Goal: Communication & Community: Share content

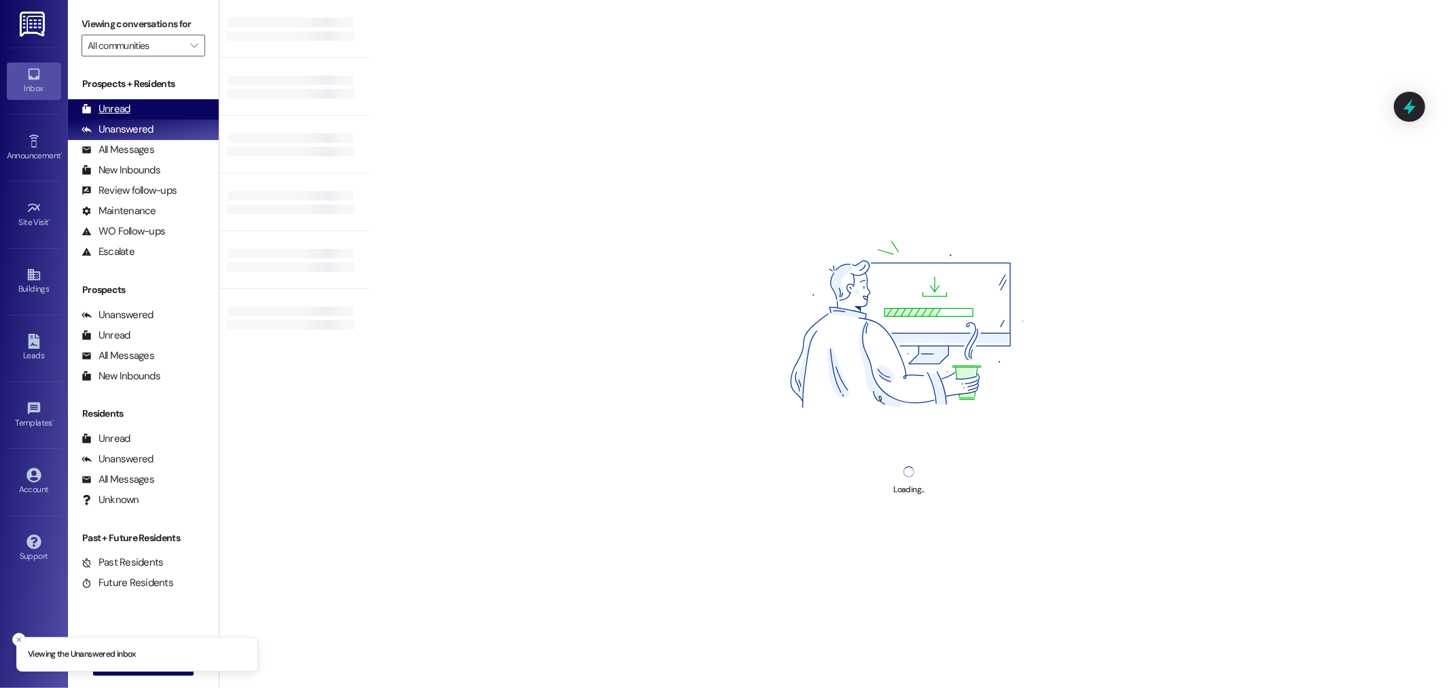
click at [105, 111] on div "Unread" at bounding box center [106, 109] width 49 height 14
click at [116, 104] on div "Unread" at bounding box center [106, 109] width 49 height 14
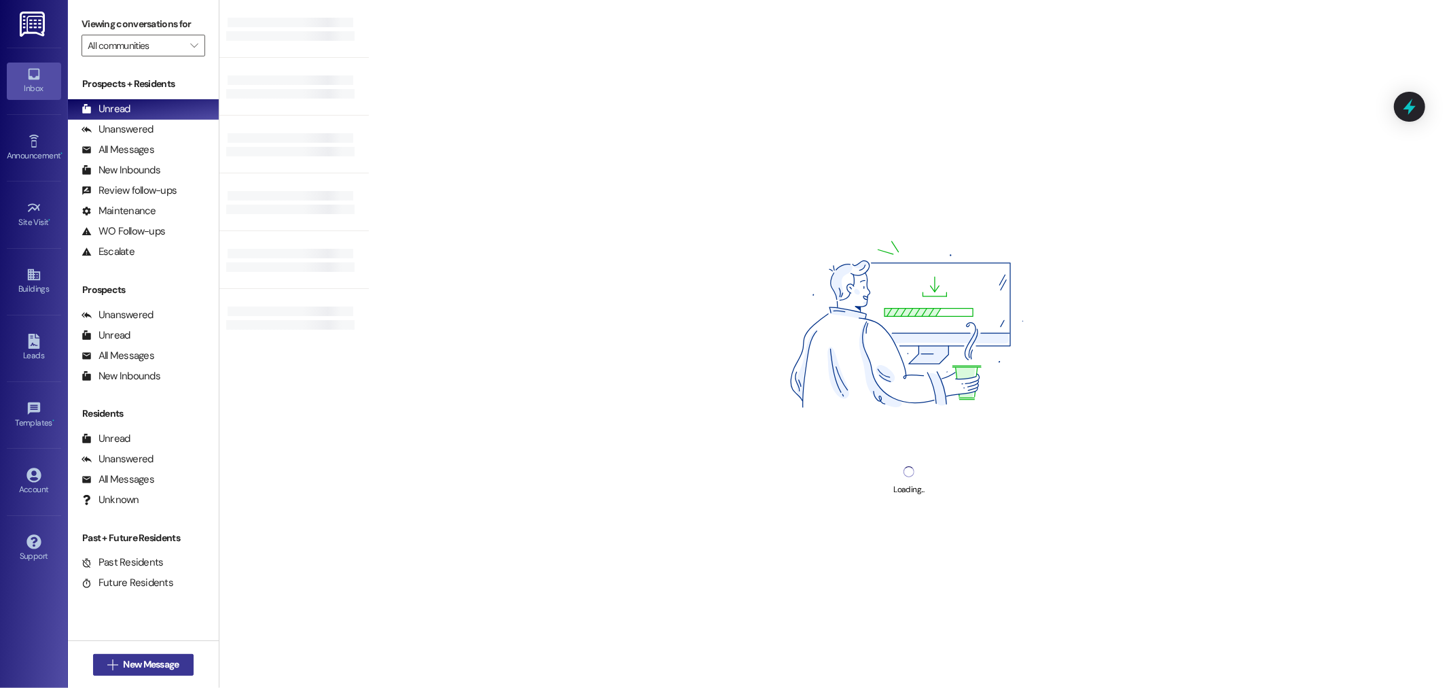
click at [130, 663] on span "New Message" at bounding box center [151, 664] width 56 height 14
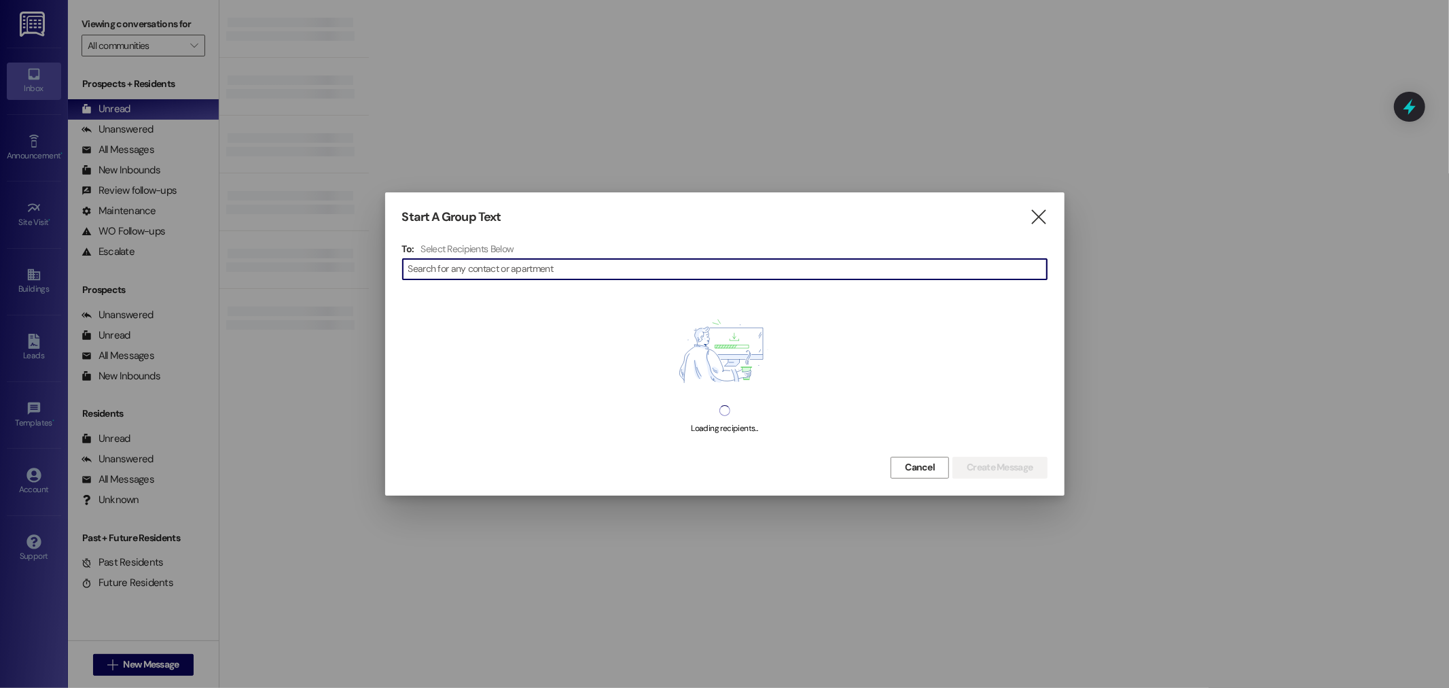
click at [429, 272] on input at bounding box center [727, 269] width 639 height 19
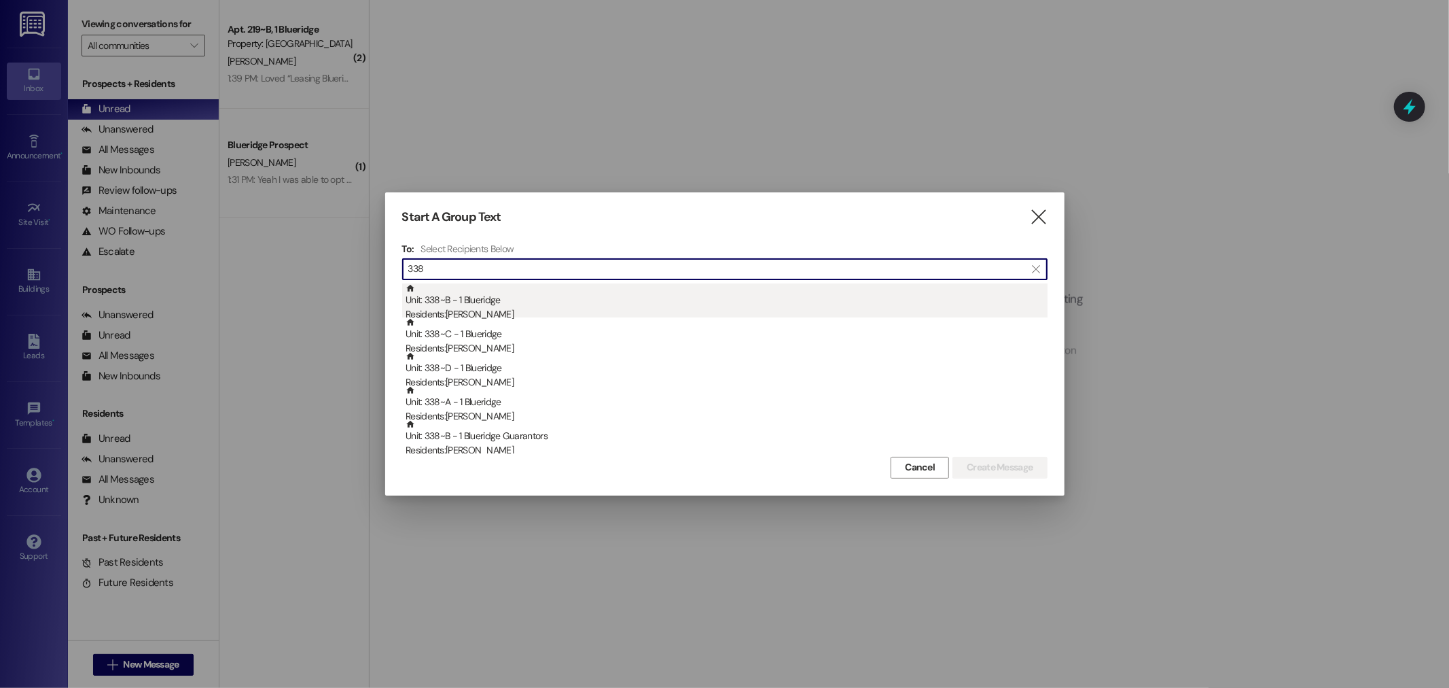
type input "338"
click at [468, 307] on div "Residents: Isaac Rascon" at bounding box center [727, 314] width 642 height 14
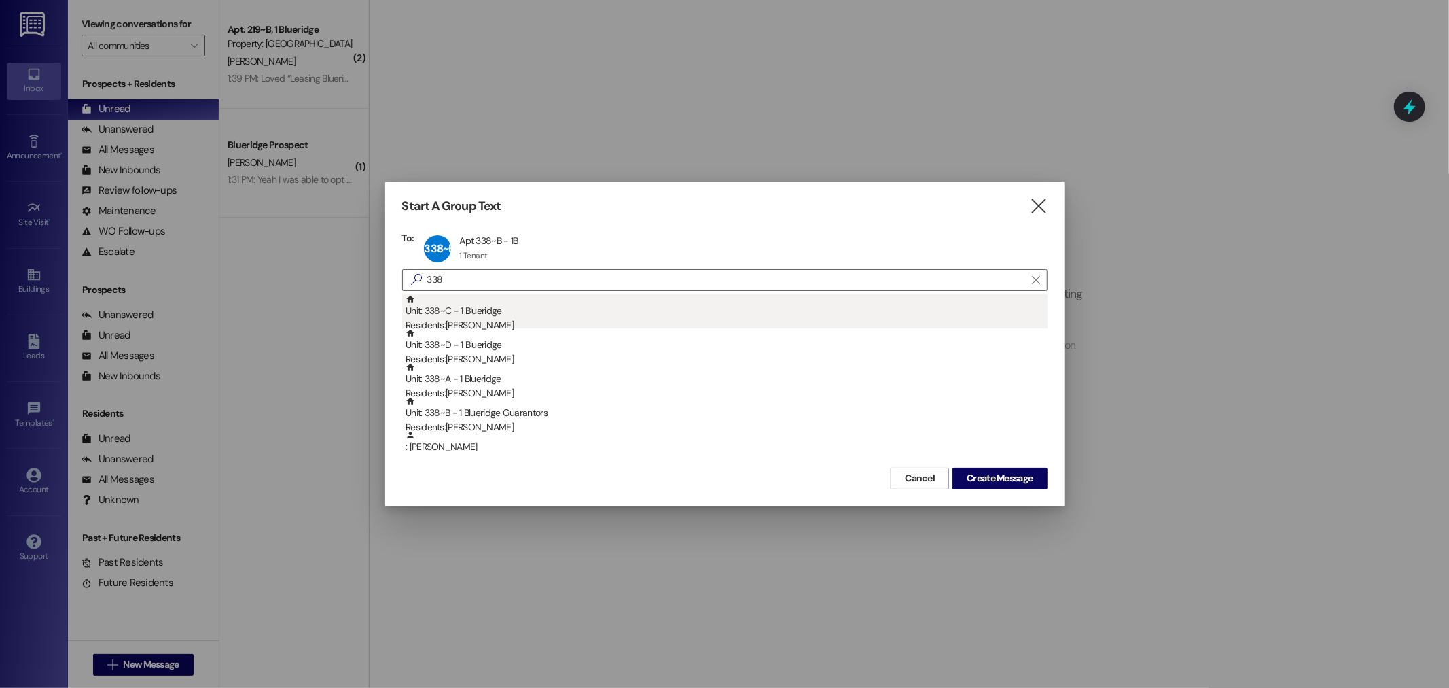
click at [478, 318] on div "Residents: Daniel Wilson" at bounding box center [727, 325] width 642 height 14
click at [482, 318] on div "Residents: Isaak Murphy" at bounding box center [727, 325] width 642 height 14
click at [478, 323] on div "Residents: Zachary Nielsen" at bounding box center [727, 325] width 642 height 14
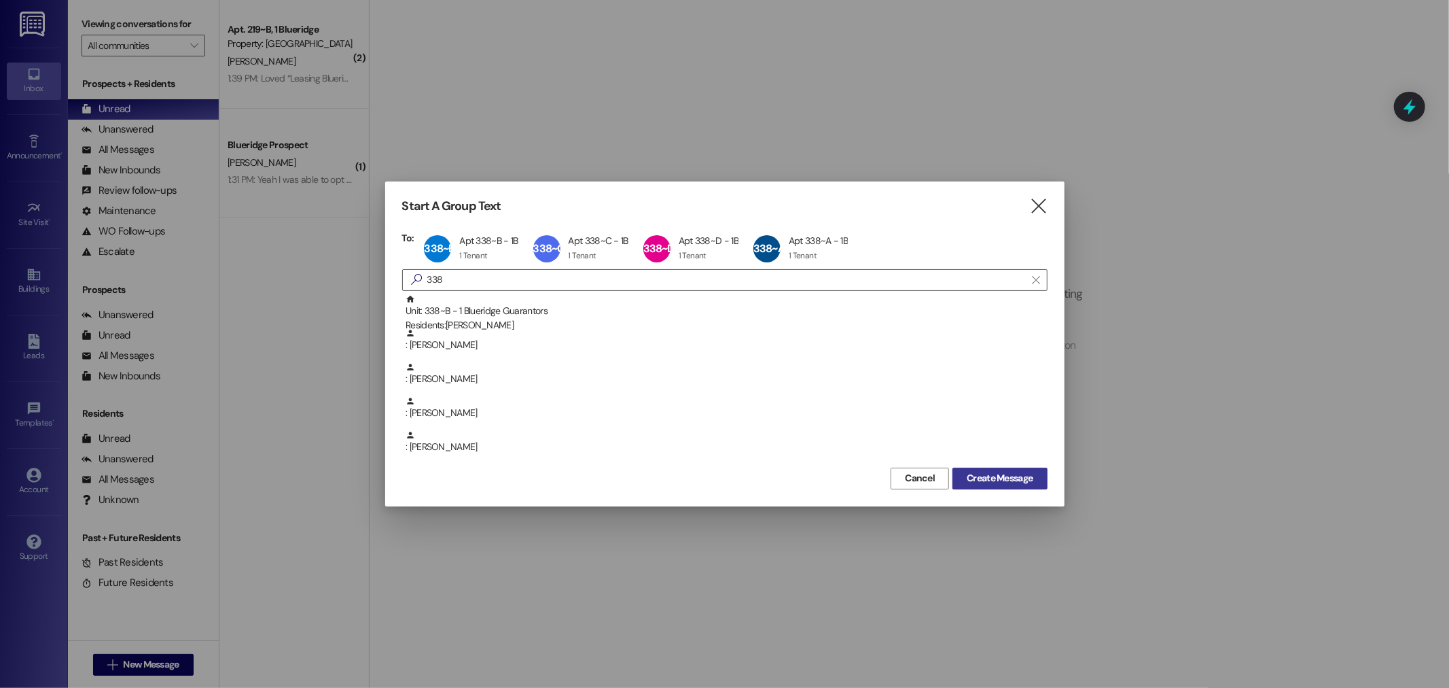
click at [1006, 472] on span "Create Message" at bounding box center [1000, 478] width 66 height 14
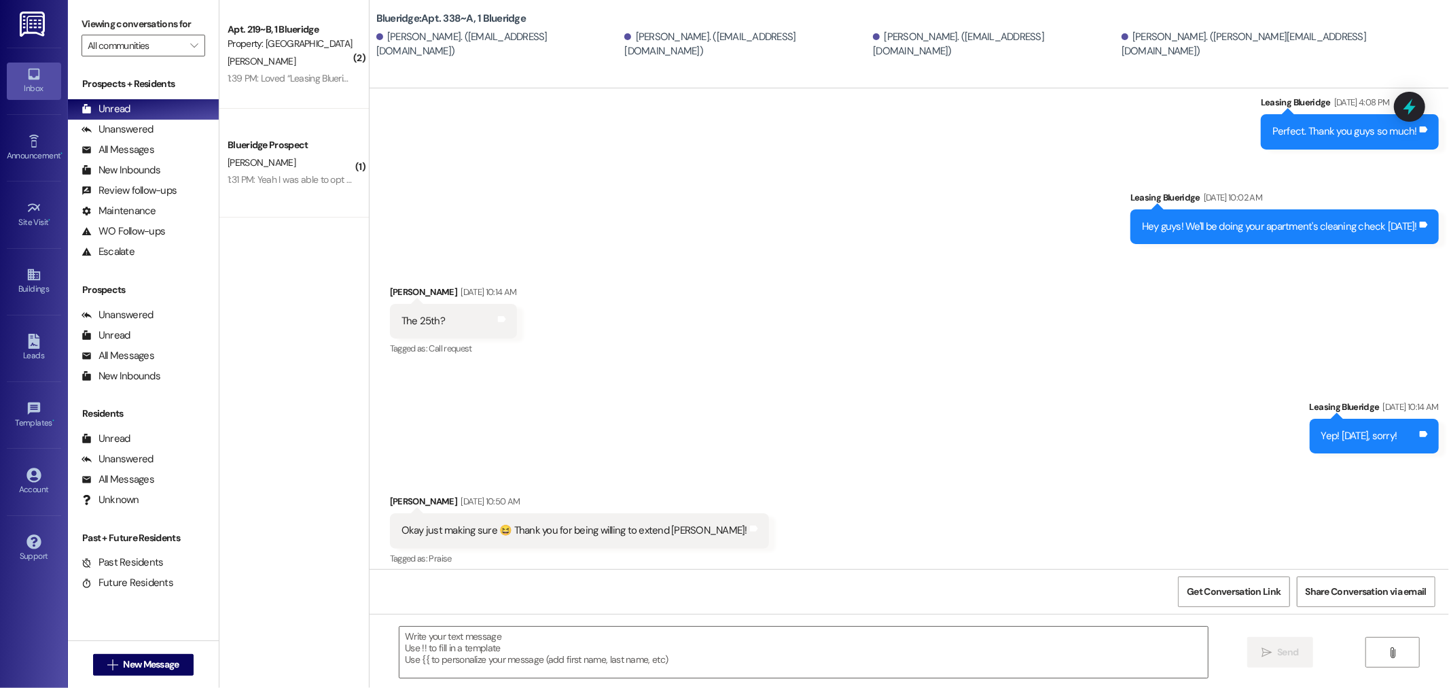
scroll to position [610, 0]
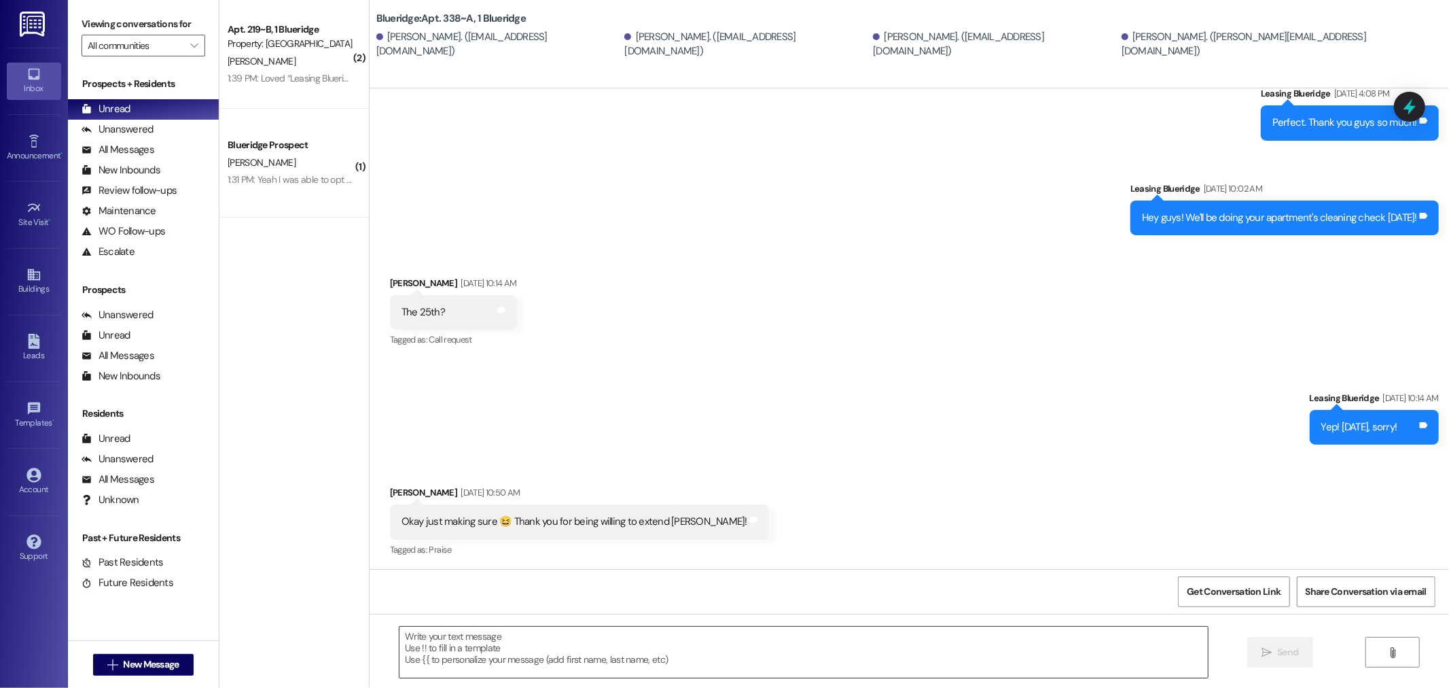
click at [451, 650] on textarea at bounding box center [804, 652] width 809 height 51
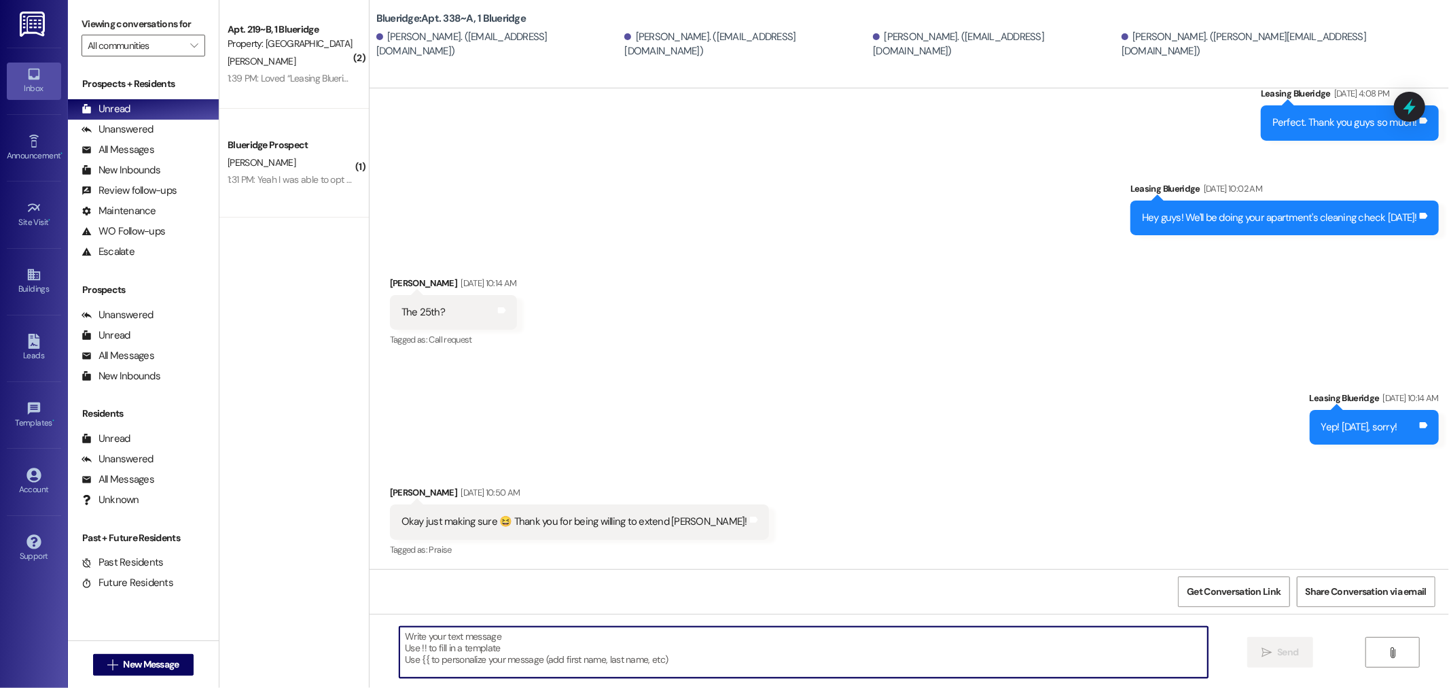
click at [425, 639] on textarea at bounding box center [804, 652] width 809 height 51
type textarea "Hi friends, because people were gone we need to redo your cleaning check. When …"
click at [1275, 654] on span "Send" at bounding box center [1288, 652] width 27 height 14
